Goal: Task Accomplishment & Management: Manage account settings

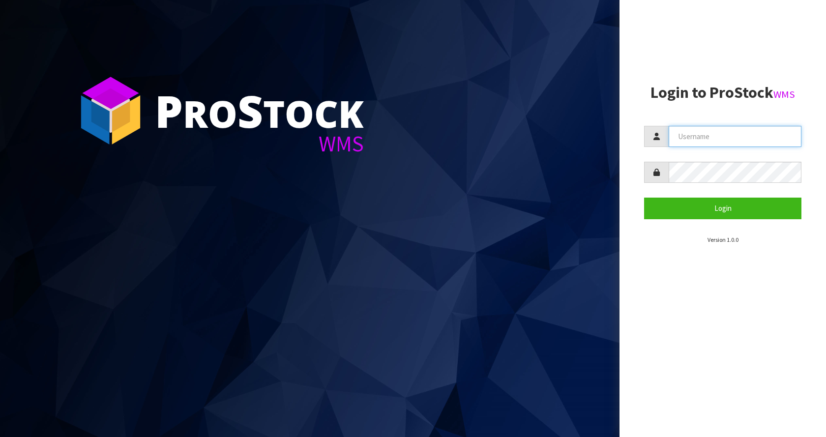
click at [716, 137] on input "text" at bounding box center [735, 136] width 133 height 21
type input "[EMAIL_ADDRESS][DOMAIN_NAME]"
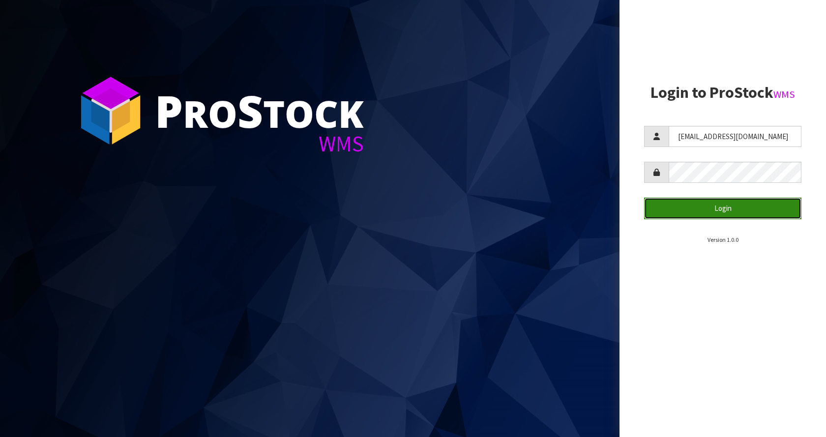
click at [721, 210] on button "Login" at bounding box center [722, 208] width 157 height 21
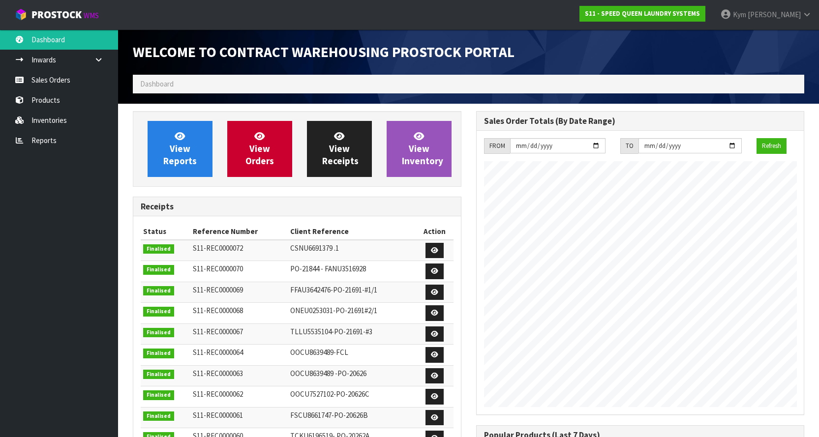
scroll to position [482, 343]
click at [91, 71] on link "Sales Orders" at bounding box center [59, 80] width 118 height 20
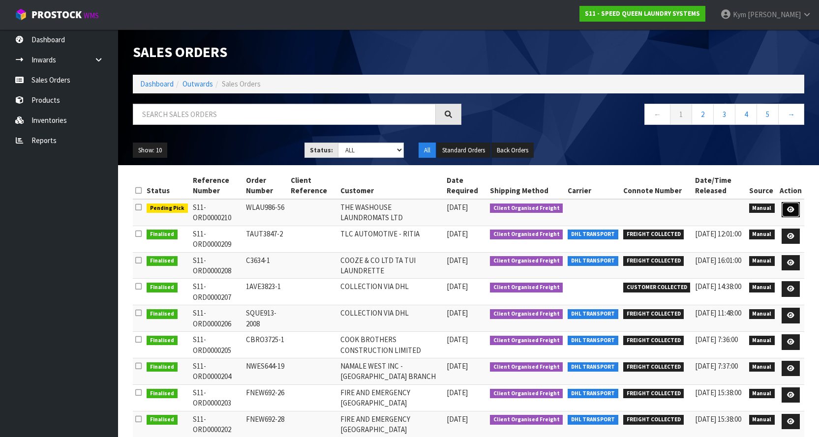
click at [793, 215] on link at bounding box center [790, 210] width 18 height 16
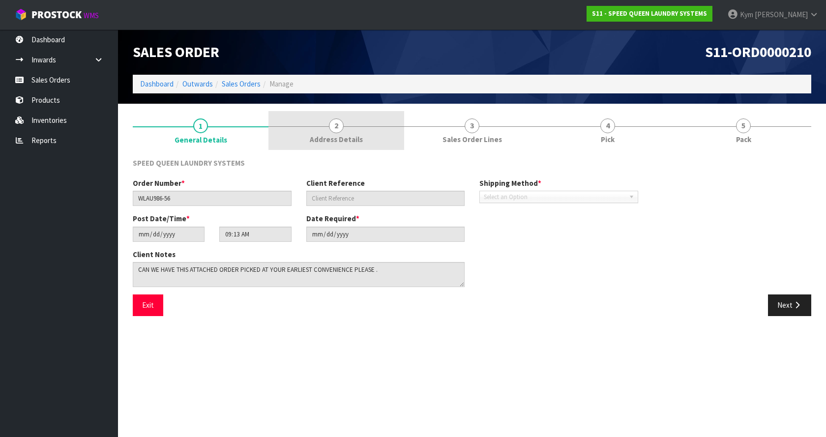
click at [323, 126] on div at bounding box center [337, 126] width 136 height 0
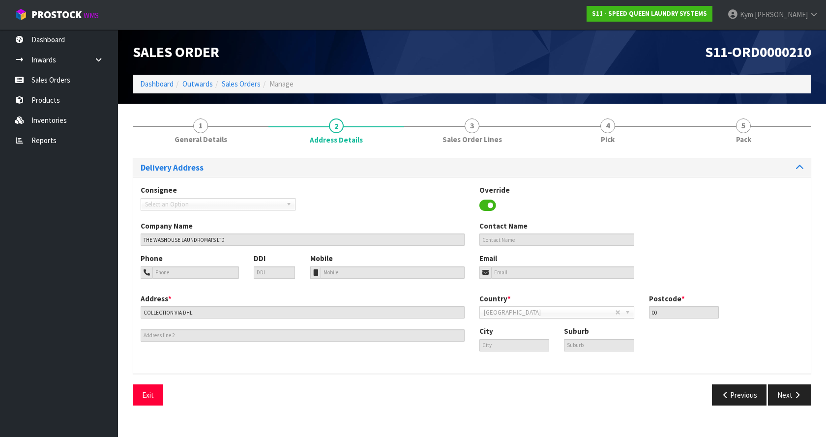
click at [272, 206] on span "Select an Option" at bounding box center [213, 205] width 137 height 12
click at [295, 205] on link "Select an Option" at bounding box center [218, 204] width 155 height 12
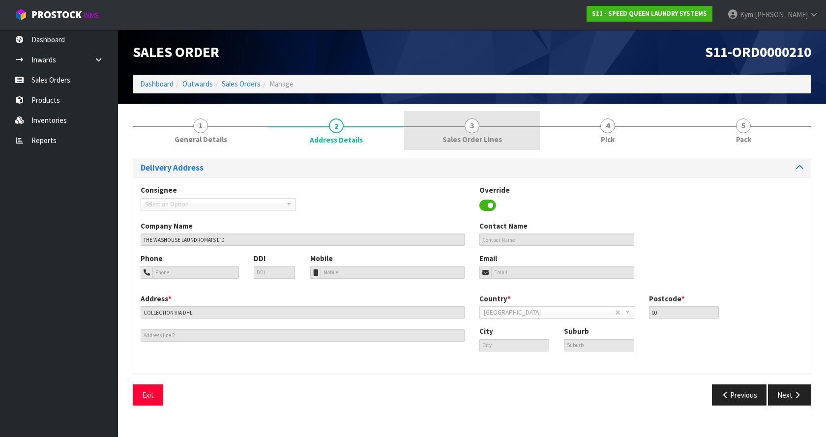
click at [496, 126] on link "3 Sales Order Lines" at bounding box center [472, 130] width 136 height 39
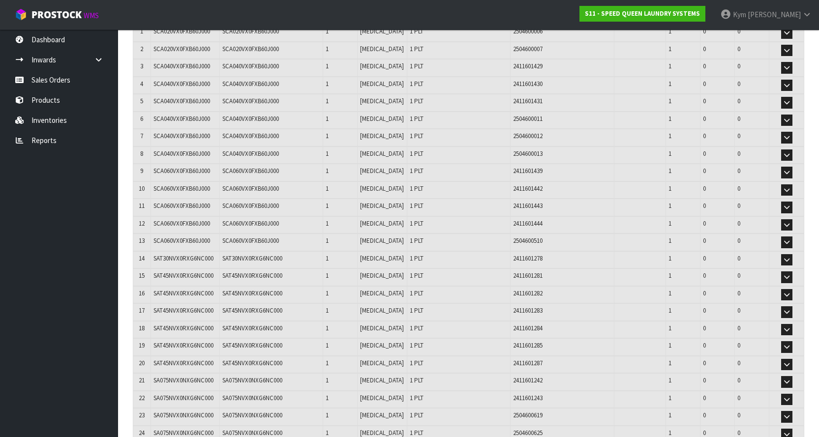
scroll to position [128, 0]
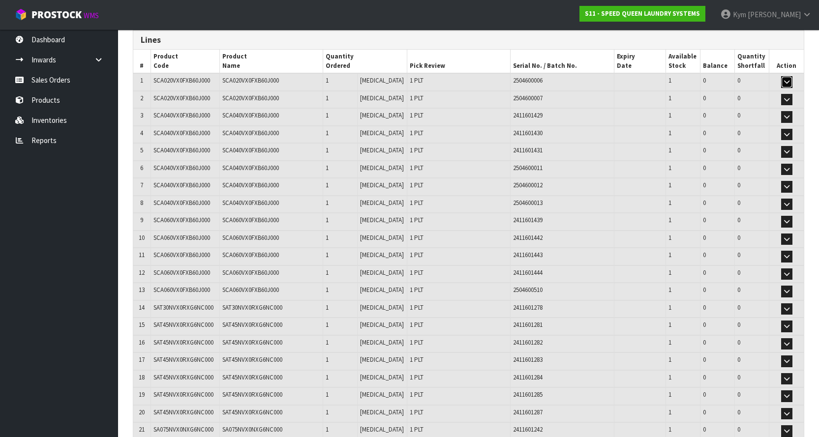
click at [784, 79] on icon "button" at bounding box center [786, 82] width 5 height 6
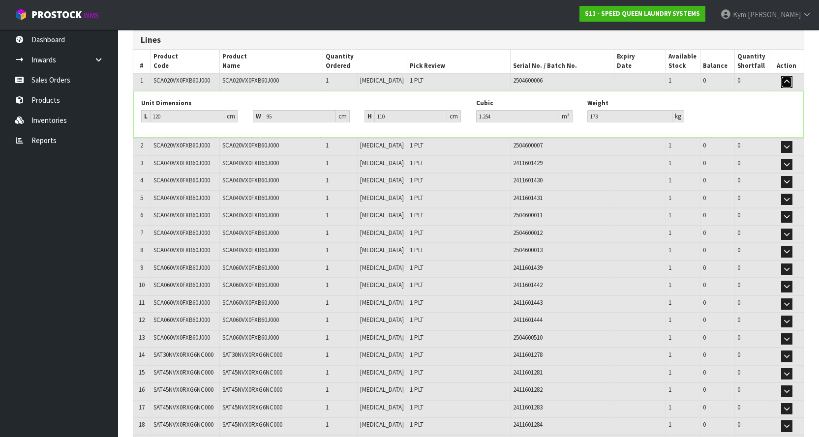
click at [784, 79] on icon "button" at bounding box center [786, 82] width 5 height 6
